Goal: Task Accomplishment & Management: Manage account settings

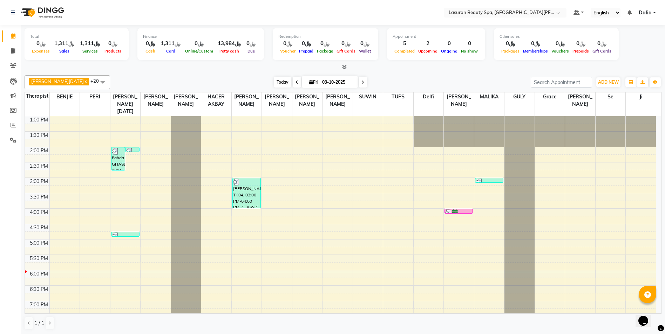
click at [274, 79] on span "Today" at bounding box center [283, 82] width 18 height 11
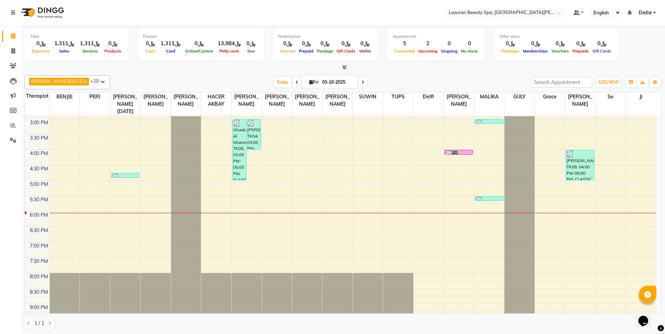
scroll to position [36, 0]
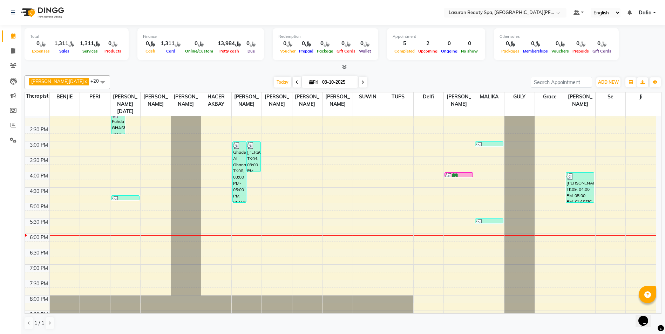
click at [237, 185] on div "Ghadeer Al Ghanam, TK08, 03:00 PM-05:00 PM, CLASSIC MANICURE | مانكير كلاسيك,CL…" at bounding box center [240, 172] width 14 height 61
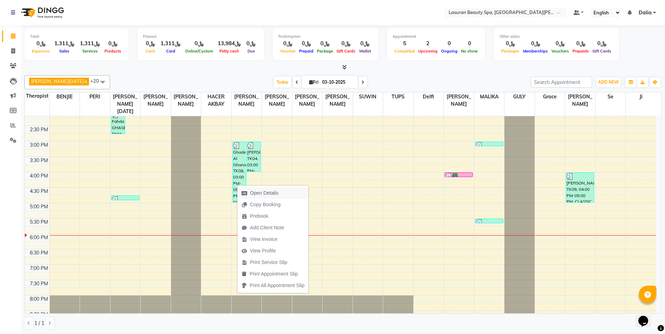
click at [244, 191] on icon "button" at bounding box center [244, 193] width 6 height 5
select select "3"
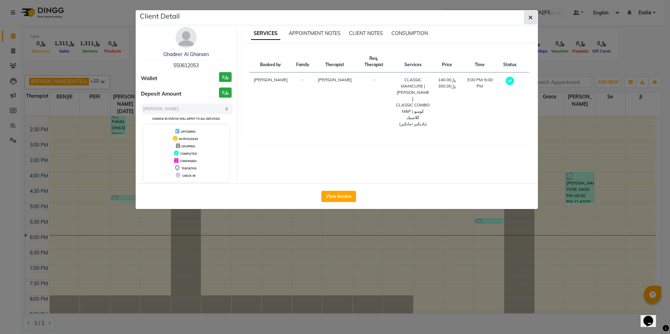
click at [531, 21] on button "button" at bounding box center [530, 17] width 13 height 13
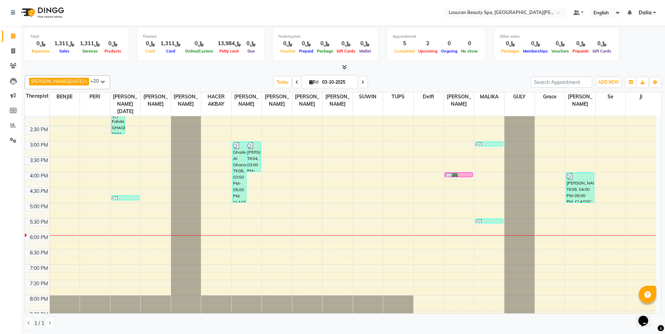
click at [568, 183] on div "[PERSON_NAME], TK09, 04:00 PM-05:00 PM, CLASSIC PEDICURE | باديكير كلاسيك" at bounding box center [580, 188] width 28 height 30
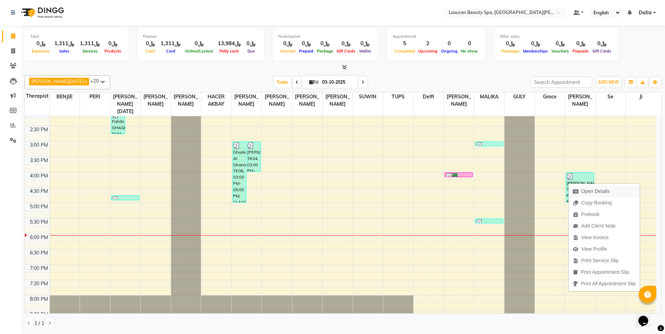
click at [573, 192] on span "Open Details" at bounding box center [590, 192] width 45 height 12
select select "3"
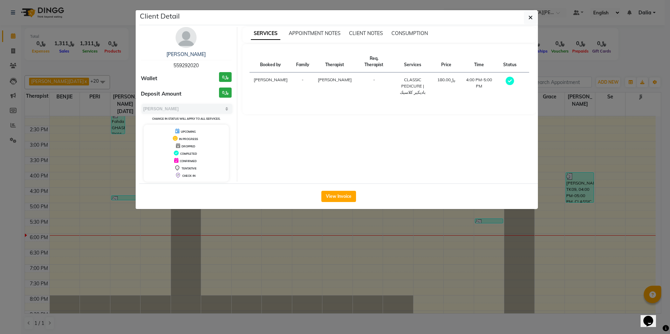
click at [527, 21] on button "button" at bounding box center [530, 17] width 13 height 13
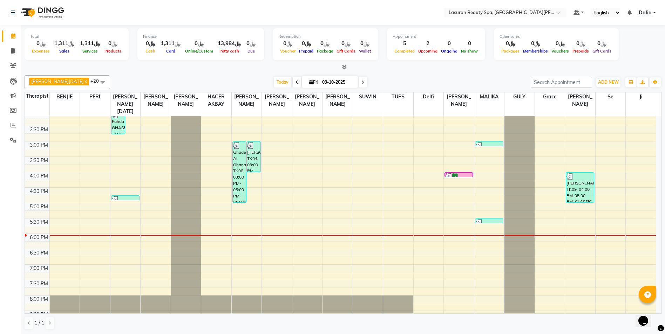
click at [490, 223] on div at bounding box center [489, 222] width 27 height 7
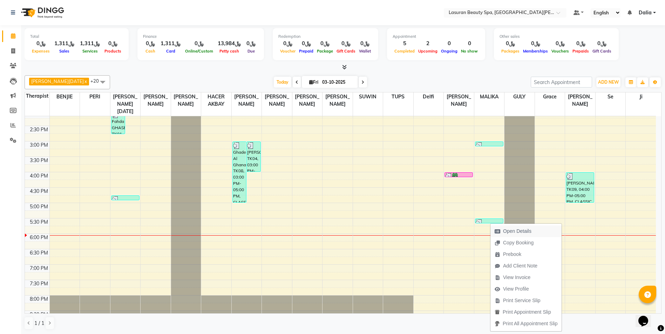
click at [505, 233] on span "Open Details" at bounding box center [517, 231] width 28 height 7
select select "3"
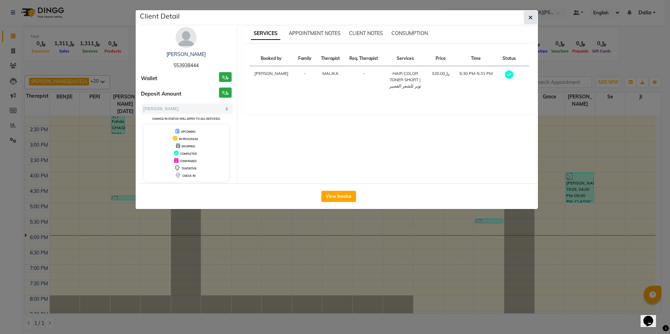
click at [528, 19] on button "button" at bounding box center [530, 17] width 13 height 13
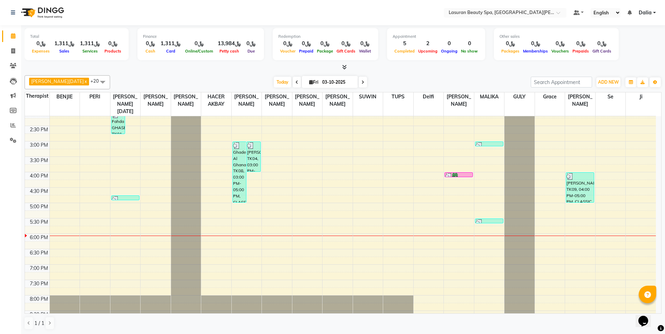
click at [458, 174] on div at bounding box center [458, 176] width 27 height 7
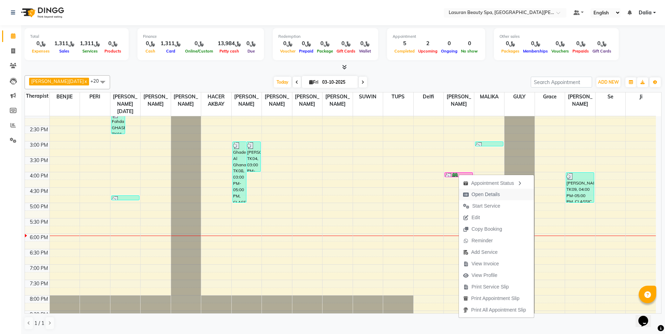
click at [470, 192] on span "Open Details" at bounding box center [481, 195] width 45 height 12
select select "6"
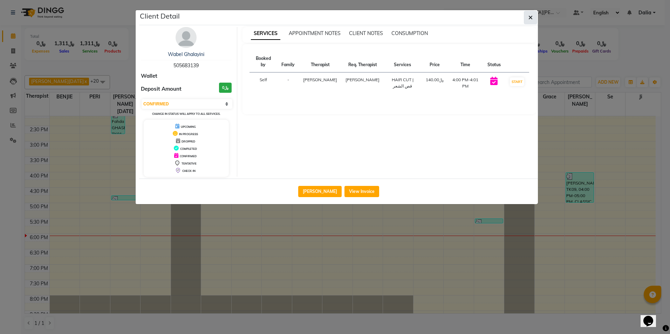
click at [527, 19] on button "button" at bounding box center [530, 17] width 13 height 13
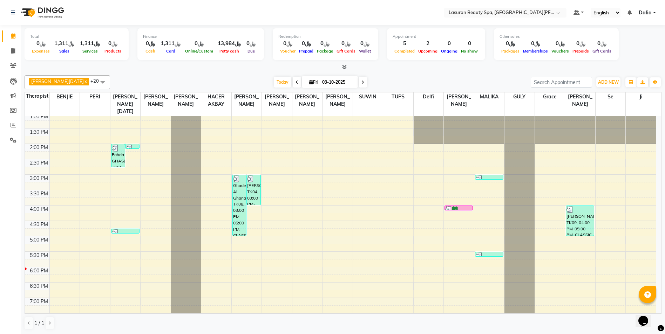
scroll to position [0, 0]
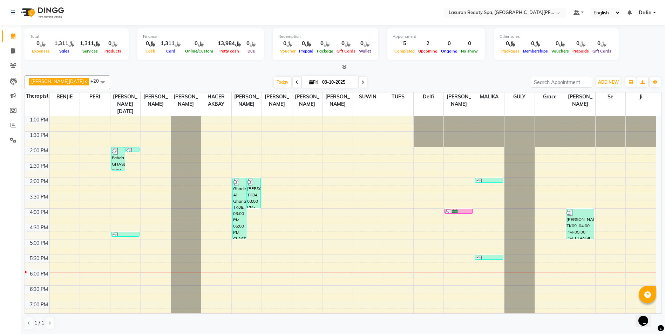
click at [120, 234] on div at bounding box center [125, 236] width 27 height 7
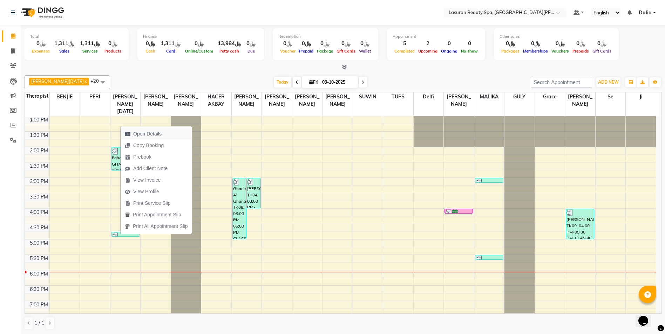
click at [150, 134] on span "Open Details" at bounding box center [147, 133] width 28 height 7
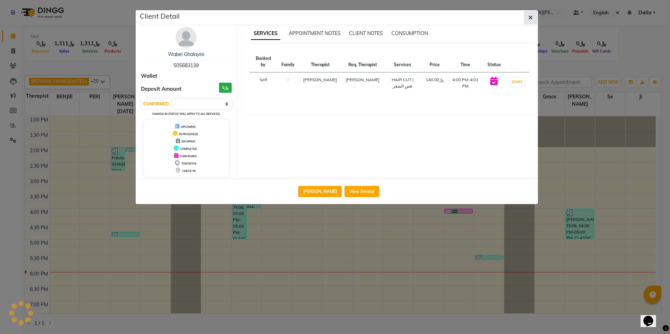
select select "3"
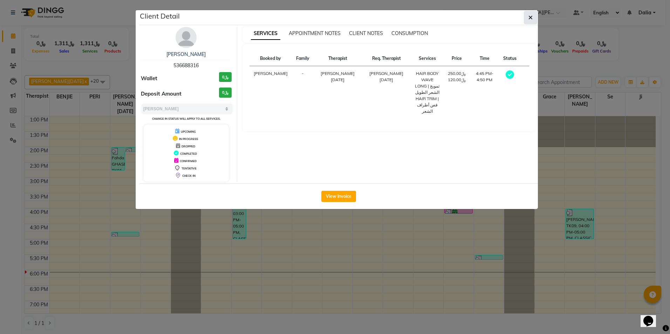
click at [529, 19] on icon "button" at bounding box center [531, 18] width 4 height 6
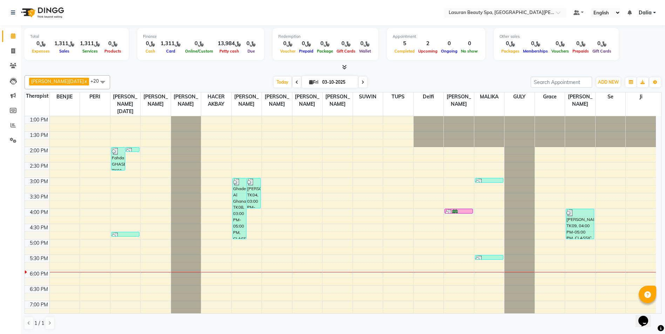
click at [241, 209] on div "Ghadeer Al Ghanam, TK08, 03:00 PM-05:00 PM, CLASSIC MANICURE | مانكير كلاسيك,CL…" at bounding box center [240, 208] width 14 height 61
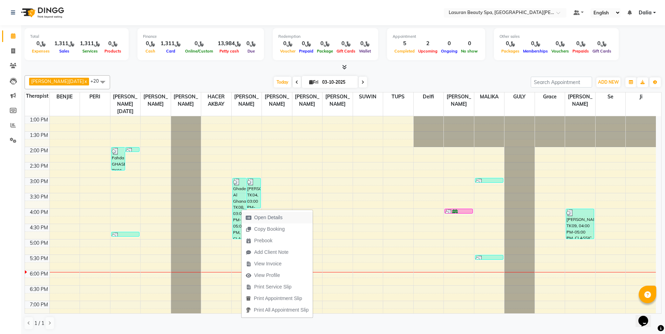
click at [249, 216] on icon "button" at bounding box center [249, 218] width 6 height 5
select select "3"
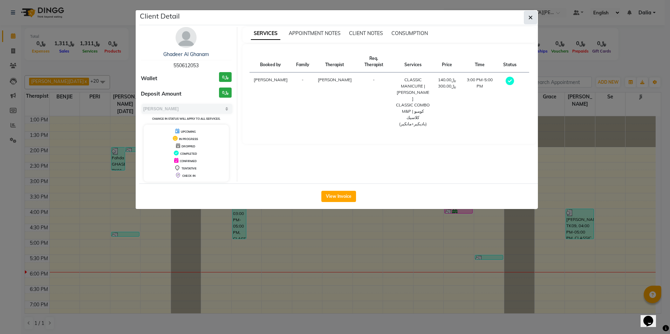
click at [533, 16] on button "button" at bounding box center [530, 17] width 13 height 13
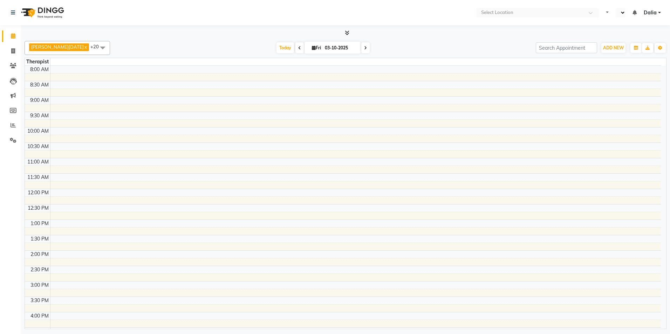
select select "en"
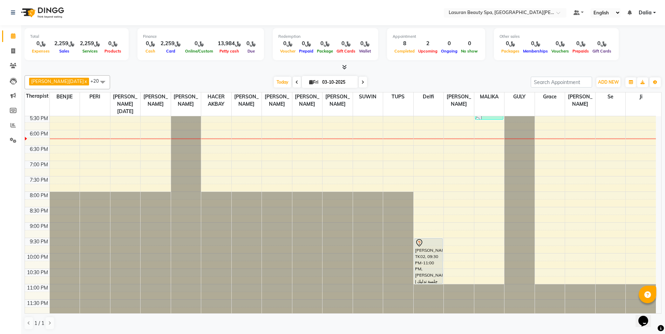
scroll to position [142, 0]
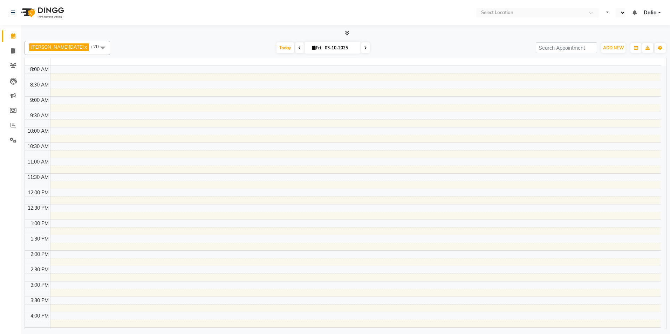
select select "en"
